Goal: Feedback & Contribution: Submit feedback/report problem

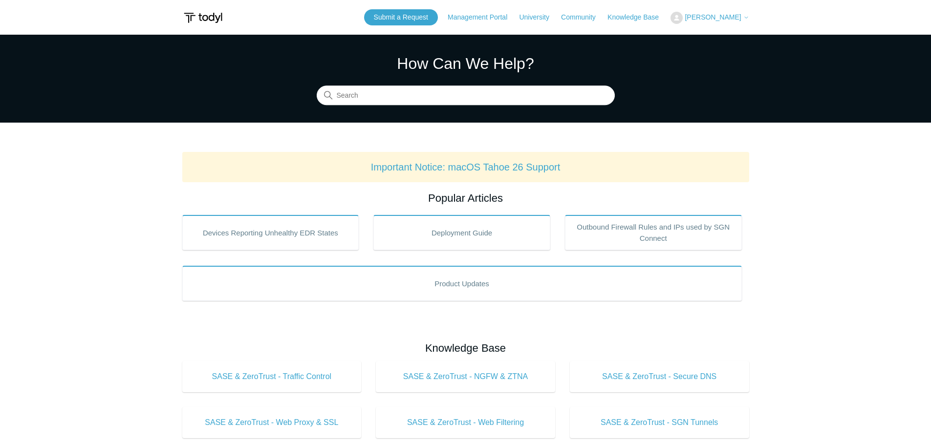
click at [470, 108] on section "How Can We Help? Search" at bounding box center [465, 79] width 931 height 88
click at [470, 104] on input "Search" at bounding box center [466, 96] width 298 height 20
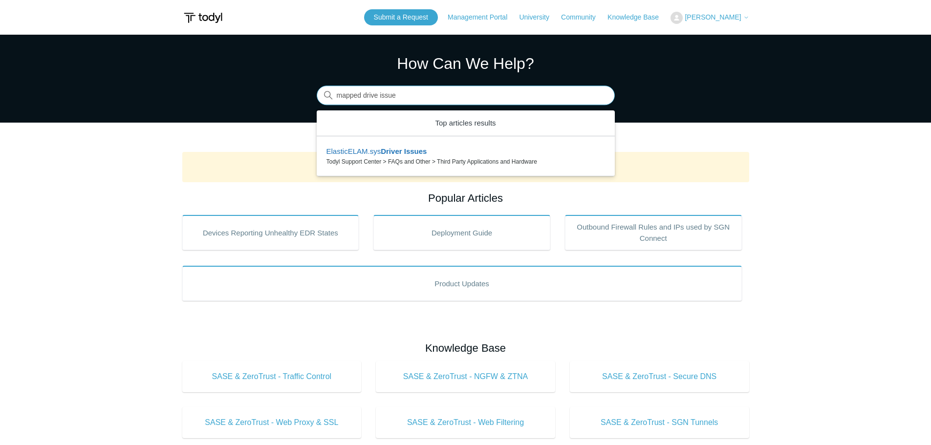
type input "mapped drive issue"
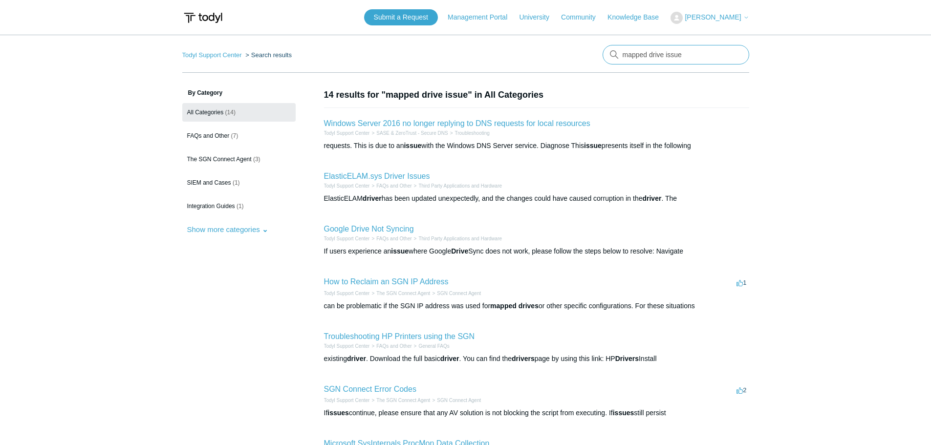
drag, startPoint x: 690, startPoint y: 55, endPoint x: 455, endPoint y: 56, distance: 234.6
click at [455, 56] on nav "Todyl Support Center Search results mapped drive issue" at bounding box center [465, 59] width 567 height 28
type input "network drive"
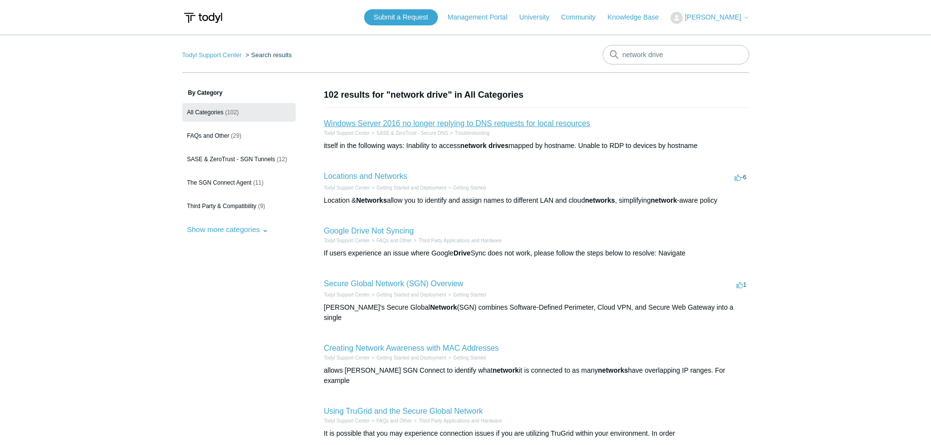
click at [439, 122] on link "Windows Server 2016 no longer replying to DNS requests for local resources" at bounding box center [457, 123] width 266 height 8
click at [375, 174] on link "Locations and Networks" at bounding box center [366, 176] width 84 height 8
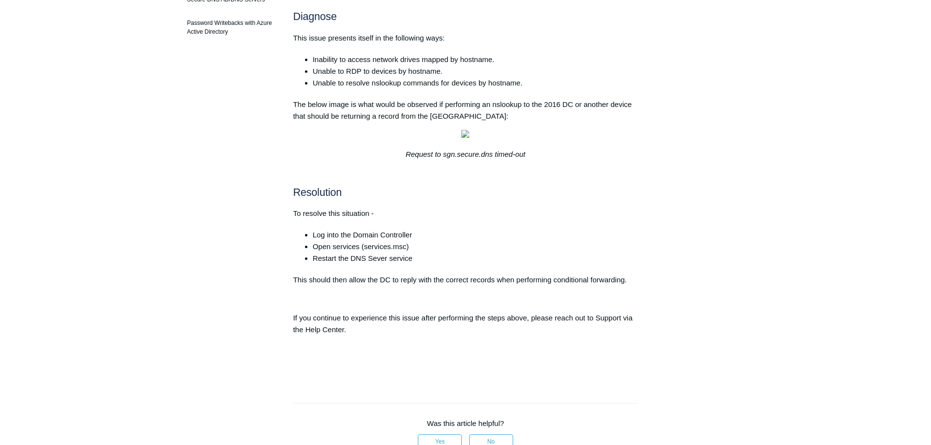
scroll to position [391, 0]
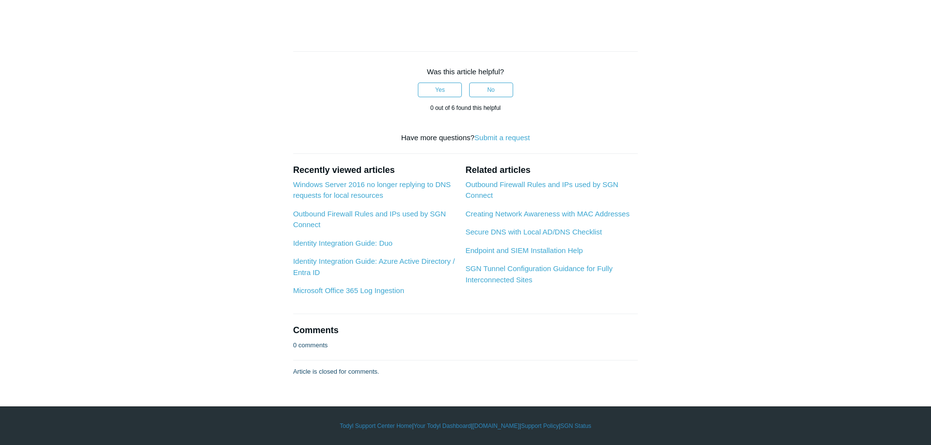
scroll to position [880, 0]
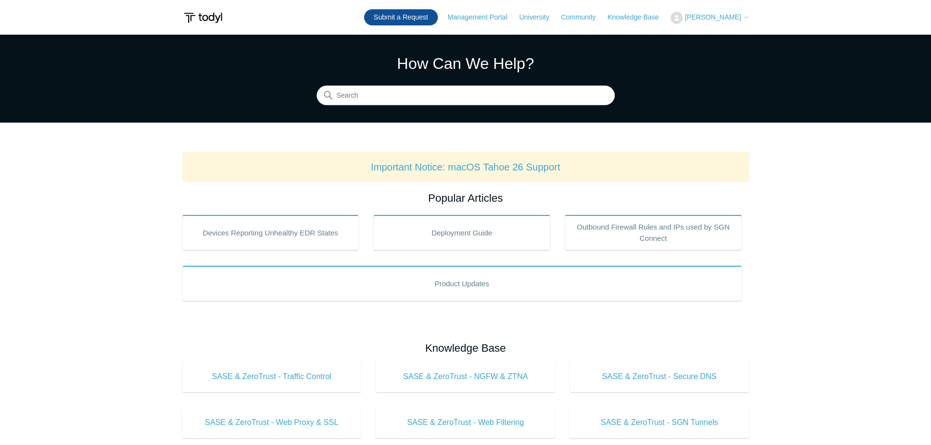
click at [427, 17] on link "Submit a Request" at bounding box center [401, 17] width 74 height 16
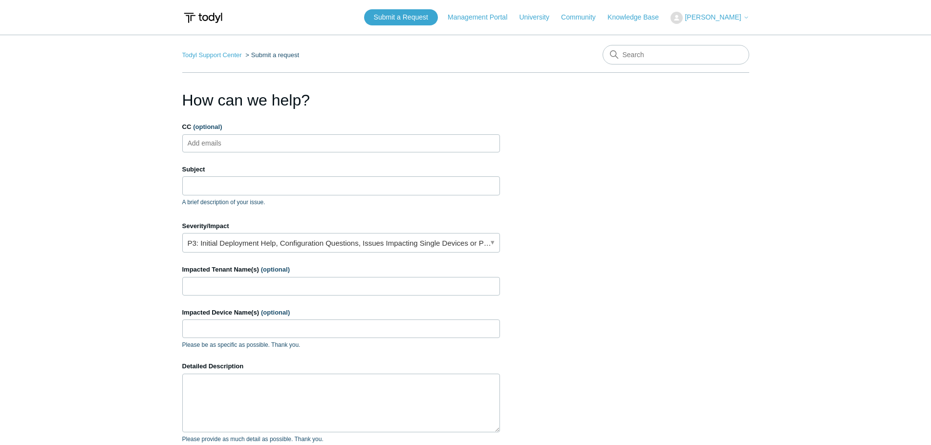
click at [304, 148] on ul "Add emails" at bounding box center [341, 143] width 318 height 18
click at [252, 147] on ul "Add emails" at bounding box center [341, 143] width 318 height 18
drag, startPoint x: 252, startPoint y: 147, endPoint x: 213, endPoint y: 146, distance: 39.1
click at [213, 146] on input "CC (optional)" at bounding box center [213, 143] width 58 height 15
paste input "jcermak@symmetricgroup.com"
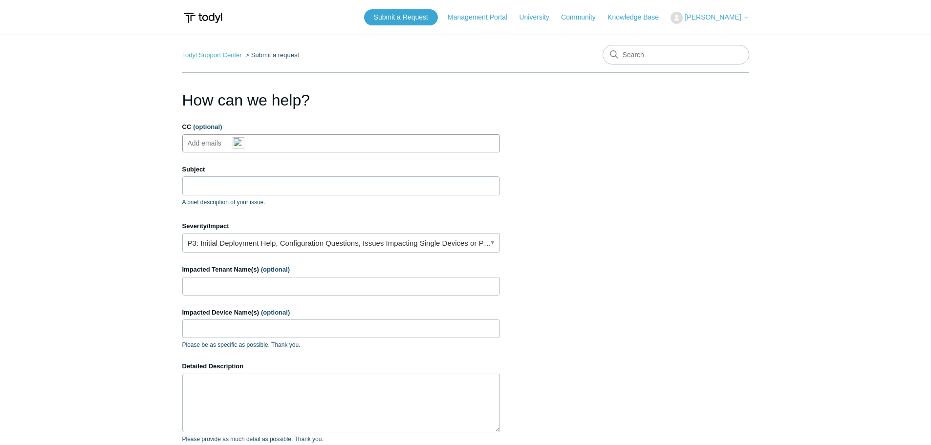
type input "jcermak@symmetricgroup.com"
click at [231, 193] on input "Subject" at bounding box center [341, 185] width 318 height 19
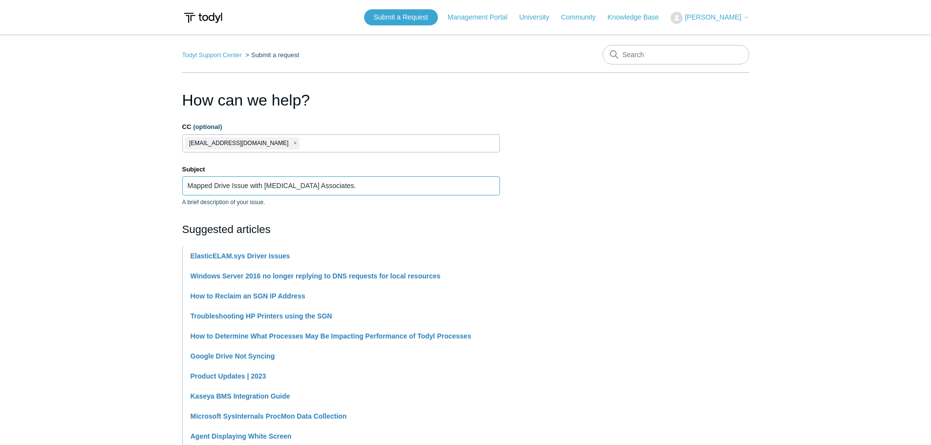
click at [249, 186] on input "Mapped Drive Issue with MRI Associates." at bounding box center [341, 185] width 318 height 19
click at [342, 183] on input "Mapped Drive Issues with MRI Associates." at bounding box center [341, 185] width 318 height 19
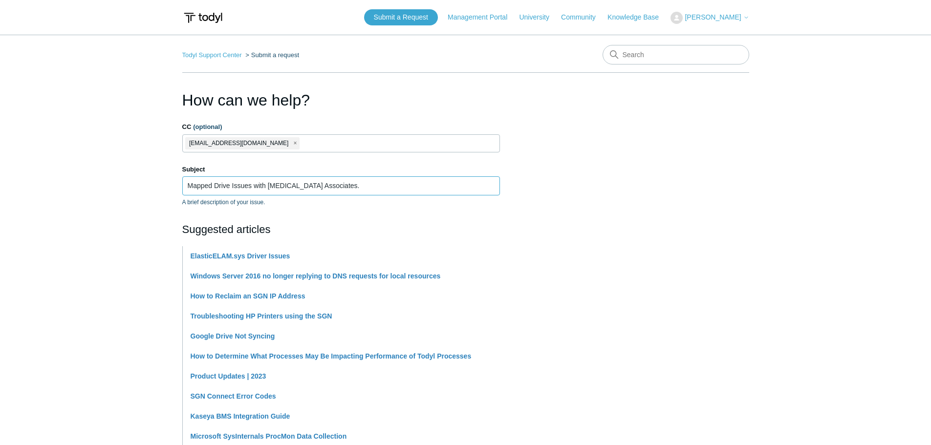
type input "Mapped Drive Issues with MRI Associates."
click at [659, 219] on section "How can we help? CC (optional) jcermak@symmetricgroup.com Subject Mapped Drive …" at bounding box center [465, 432] width 567 height 688
click at [334, 188] on input "Mapped Drive Issues with MRI Associates." at bounding box center [341, 185] width 318 height 19
click at [610, 201] on section "How can we help? CC (optional) jcermak@symmetricgroup.com Subject Mapped Drive …" at bounding box center [465, 432] width 567 height 688
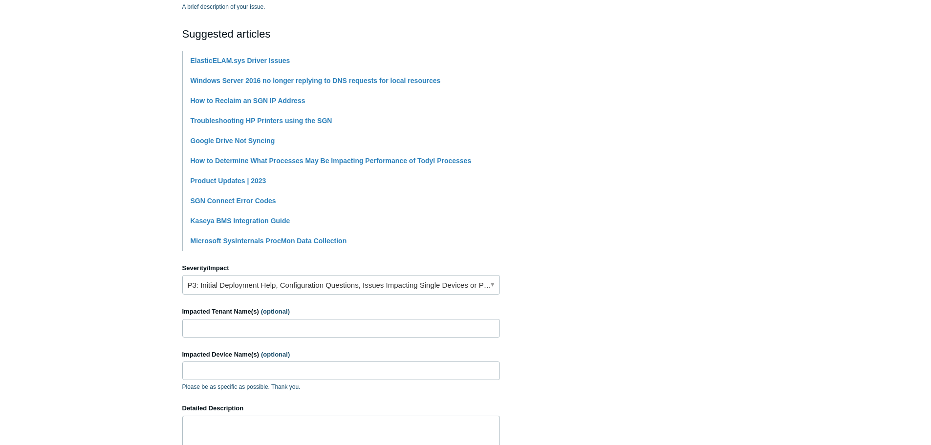
scroll to position [244, 0]
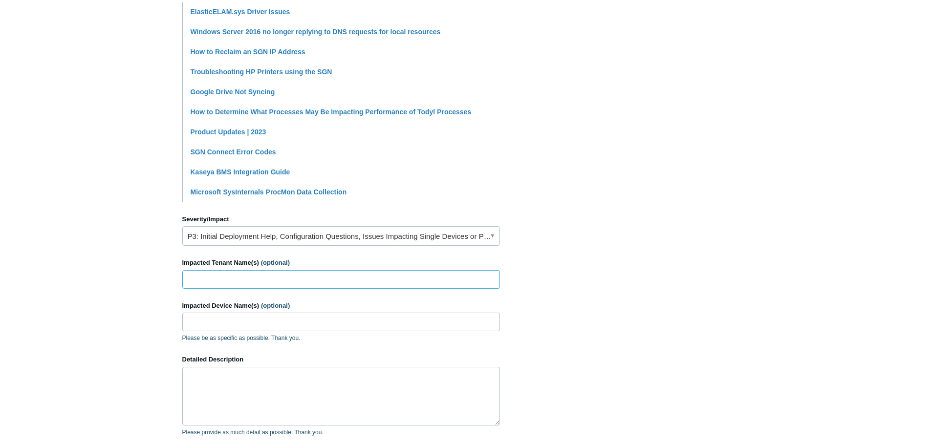
click at [302, 280] on input "Impacted Tenant Name(s) (optional)" at bounding box center [341, 279] width 318 height 19
type input "[MEDICAL_DATA] Associates"
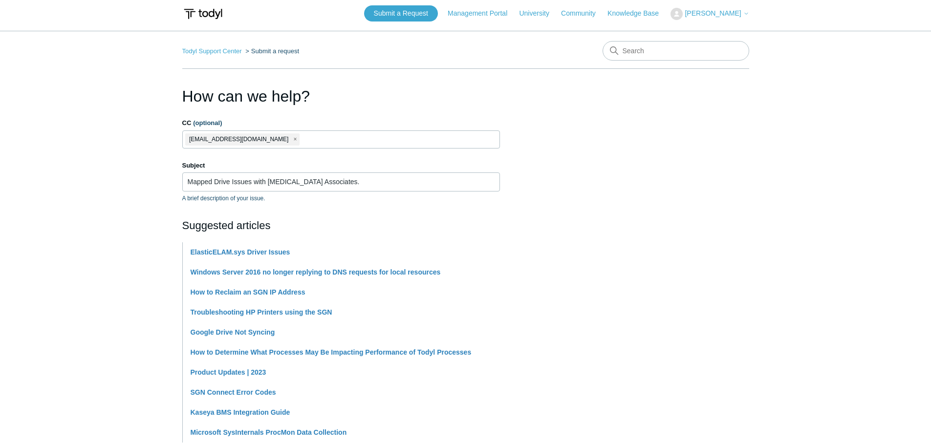
scroll to position [0, 0]
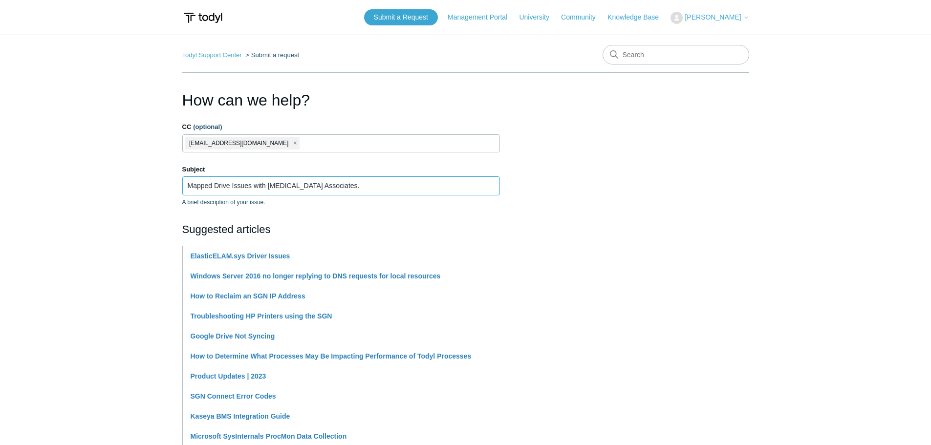
click at [324, 188] on input "Mapped Drive Issues with MRI Associates." at bounding box center [341, 185] width 318 height 19
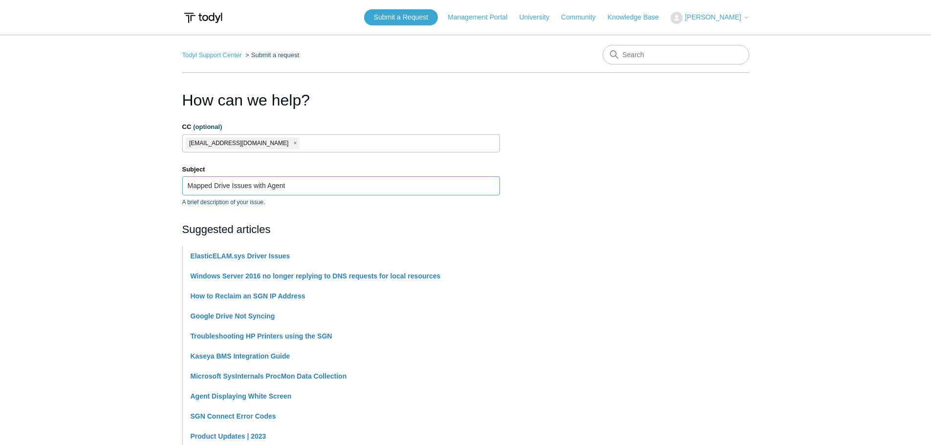
paste input "PH-HR-LAP"
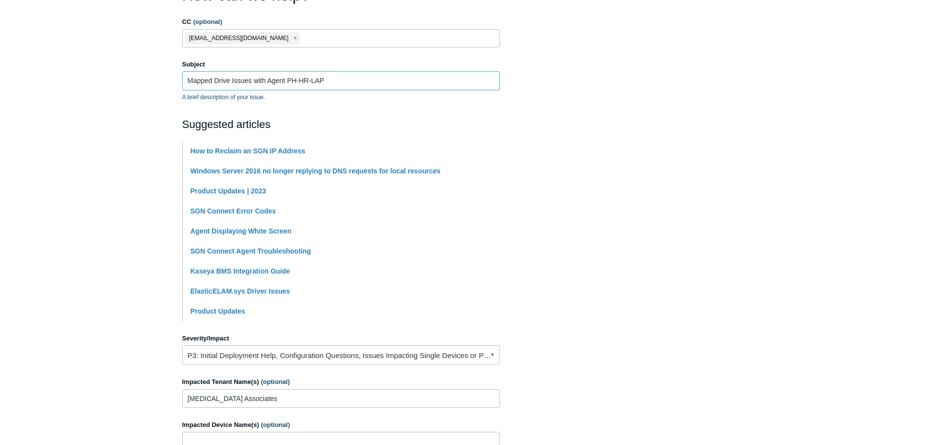
scroll to position [379, 0]
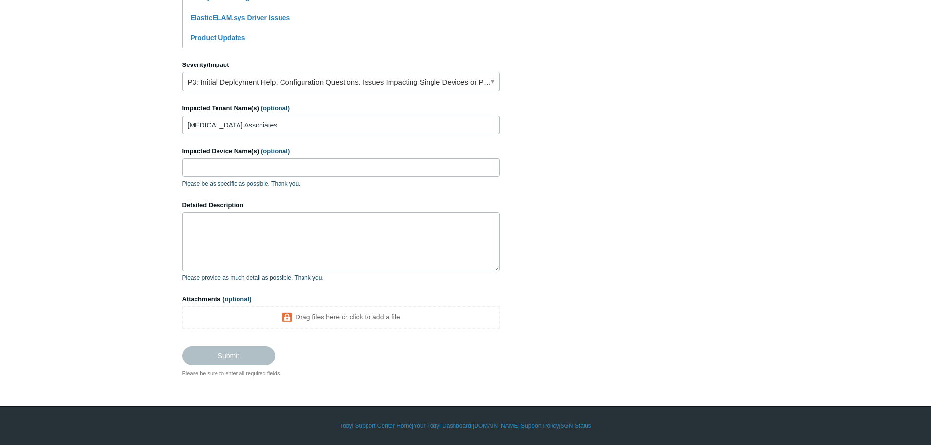
type input "Mapped Drive Issues with Agent PH-HR-LAP"
click at [238, 170] on input "Impacted Device Name(s) (optional)" at bounding box center [341, 167] width 318 height 19
click at [215, 165] on input "Impacted Device Name(s) (optional)" at bounding box center [341, 167] width 318 height 19
paste input "PH-HR-LAP"
type input "PH-HR-LAP"
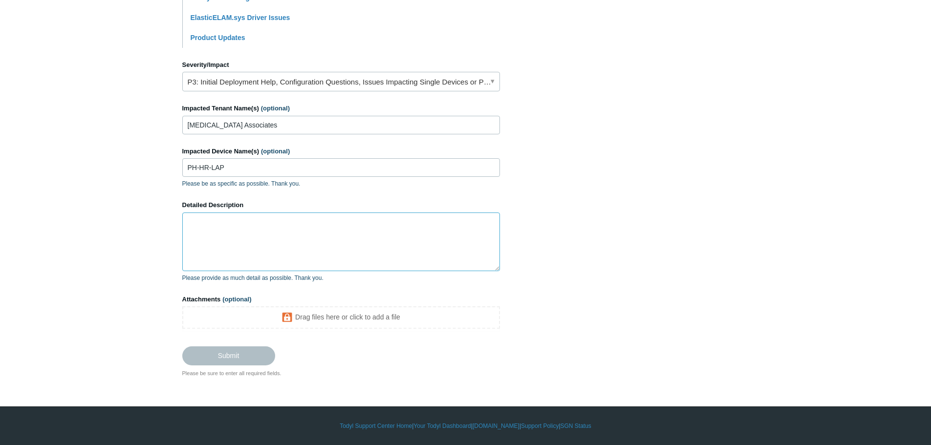
click at [229, 240] on textarea "Detailed Description" at bounding box center [341, 242] width 318 height 59
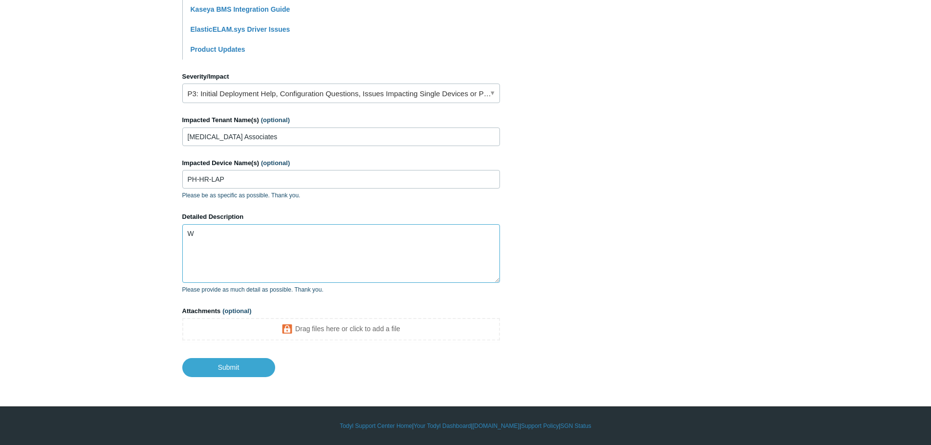
scroll to position [367, 0]
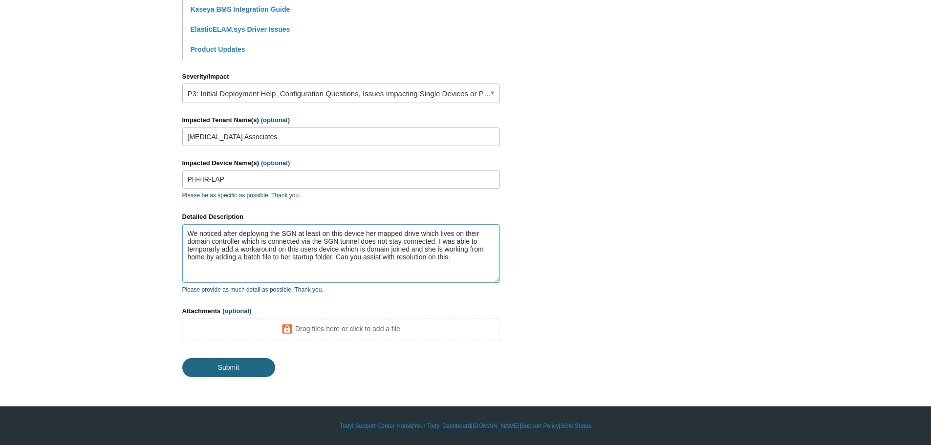
type textarea "We noticed after deploying the SGN at least on this device her mapped drive whi…"
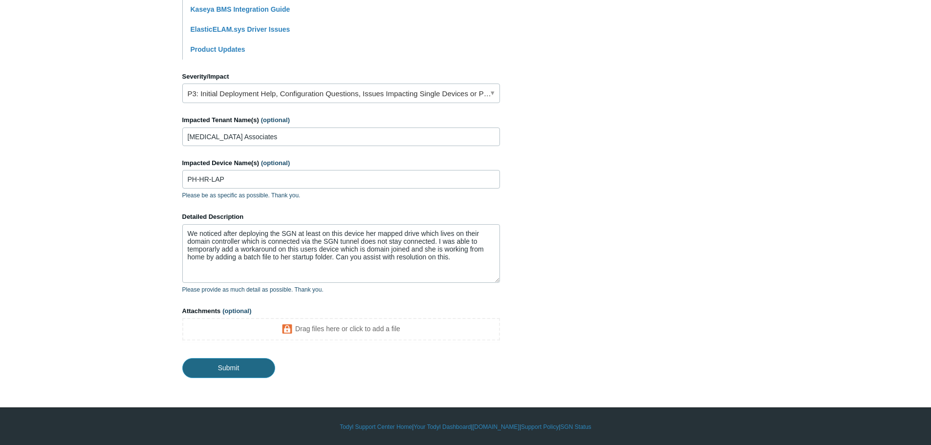
click at [258, 371] on input "Submit" at bounding box center [228, 368] width 93 height 20
